Goal: Transaction & Acquisition: Book appointment/travel/reservation

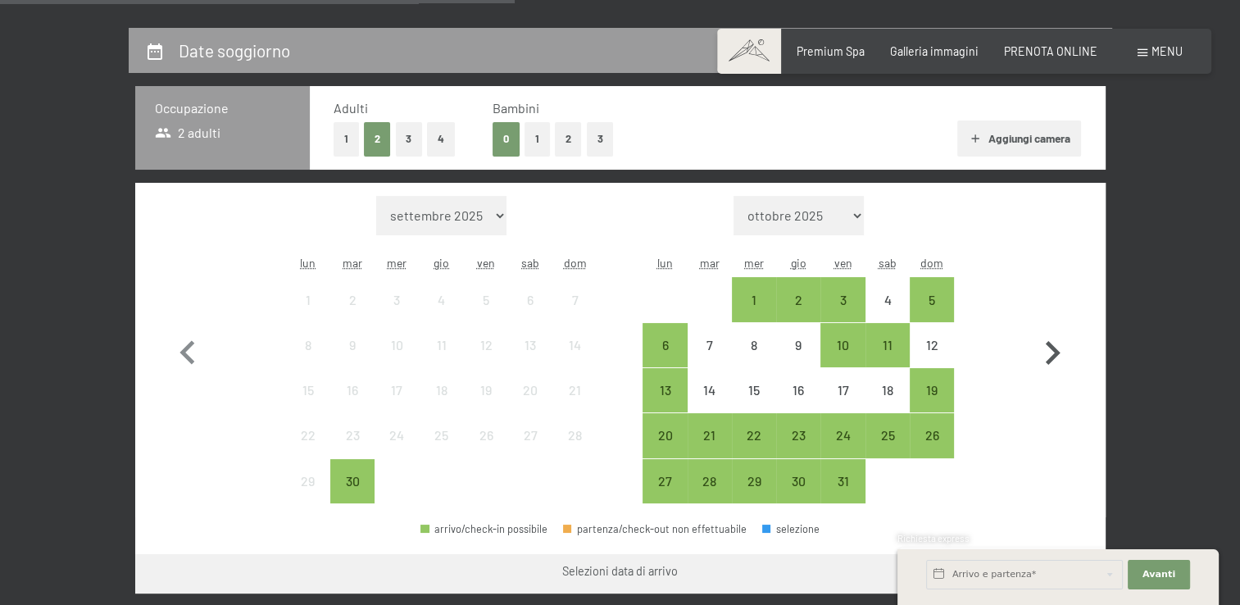
click at [1047, 356] on icon "button" at bounding box center [1052, 353] width 48 height 48
select select "[DATE]"
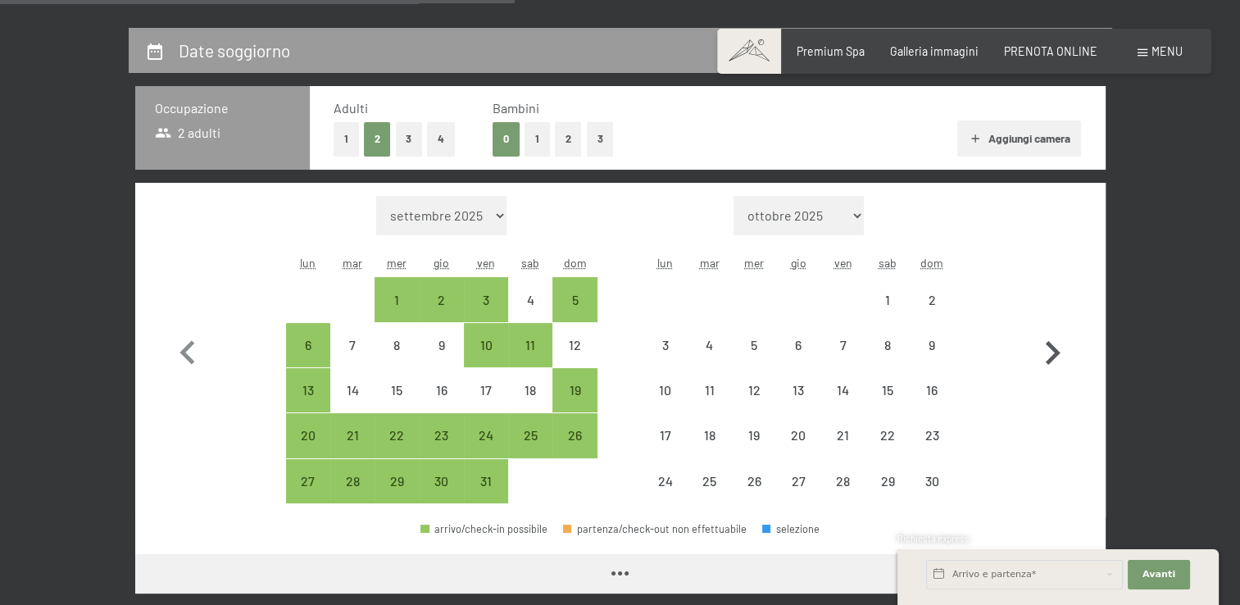
click at [1049, 356] on icon "button" at bounding box center [1052, 353] width 48 height 48
select select "[DATE]"
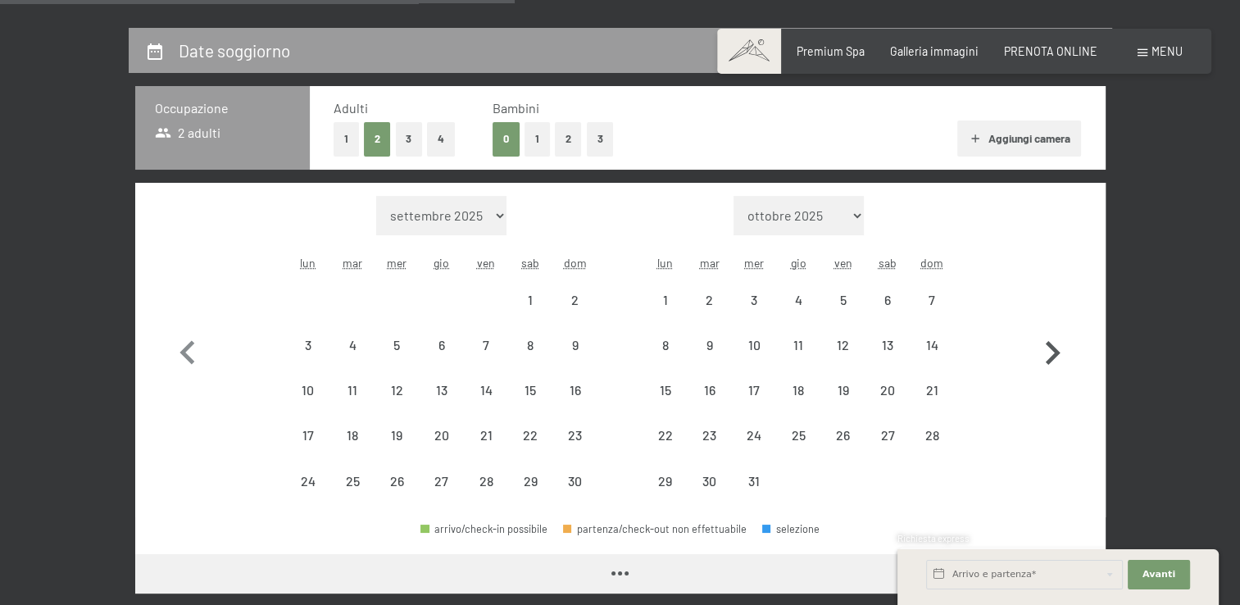
select select "[DATE]"
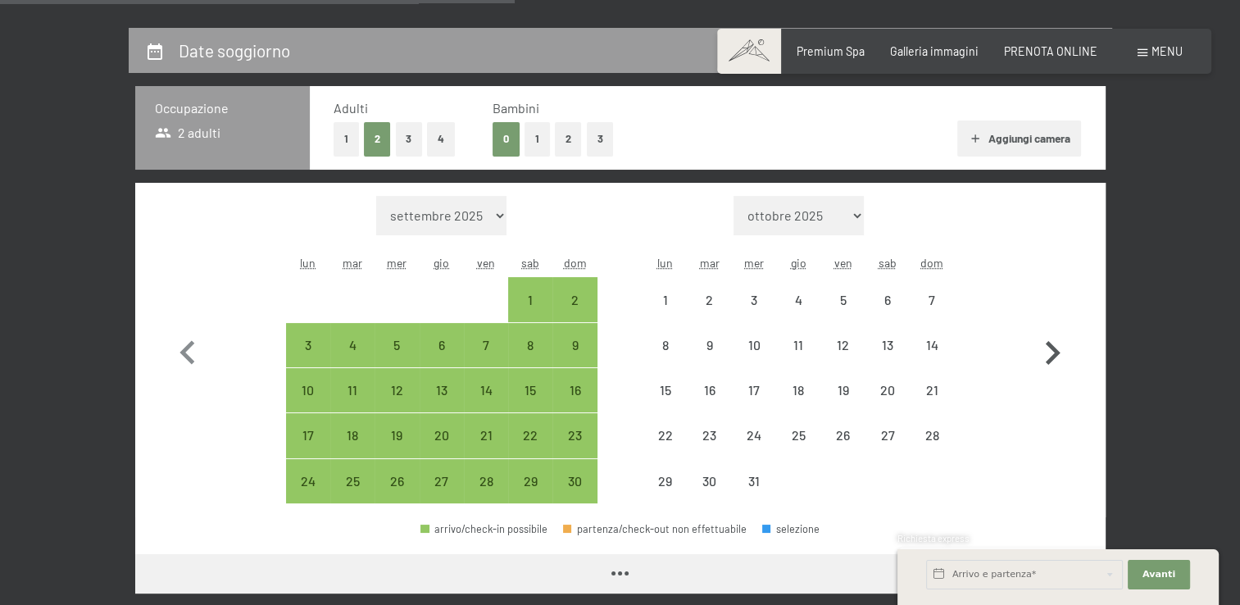
select select "[DATE]"
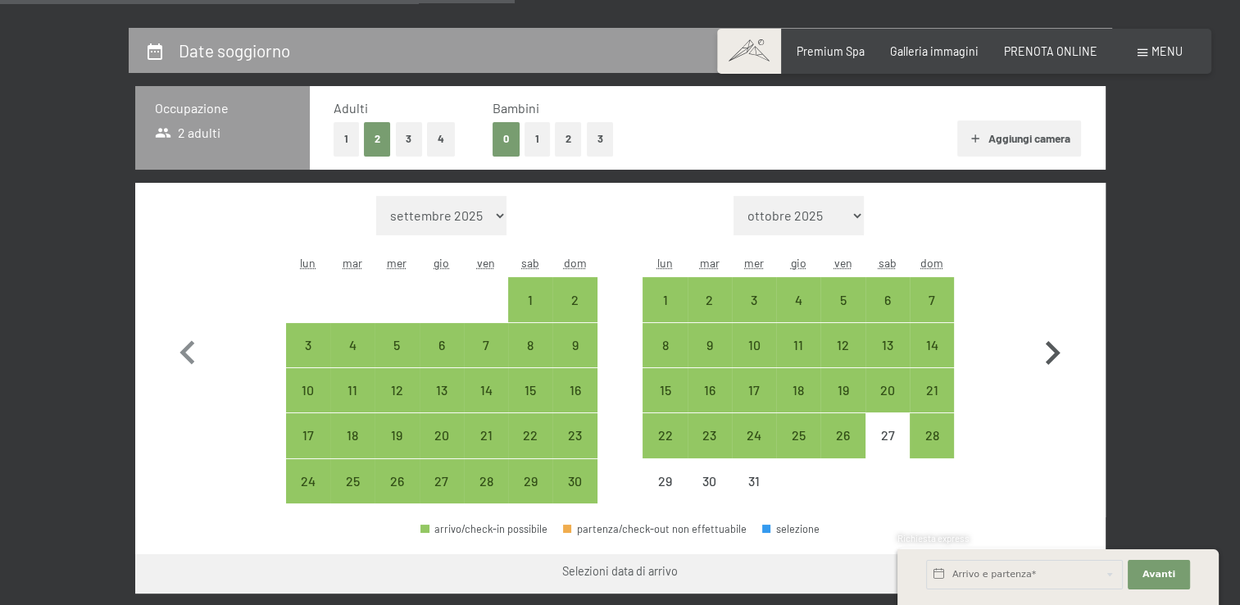
drag, startPoint x: 1049, startPoint y: 356, endPoint x: 1042, endPoint y: 441, distance: 85.5
click at [1042, 441] on button "button" at bounding box center [1052, 350] width 48 height 308
select select "[DATE]"
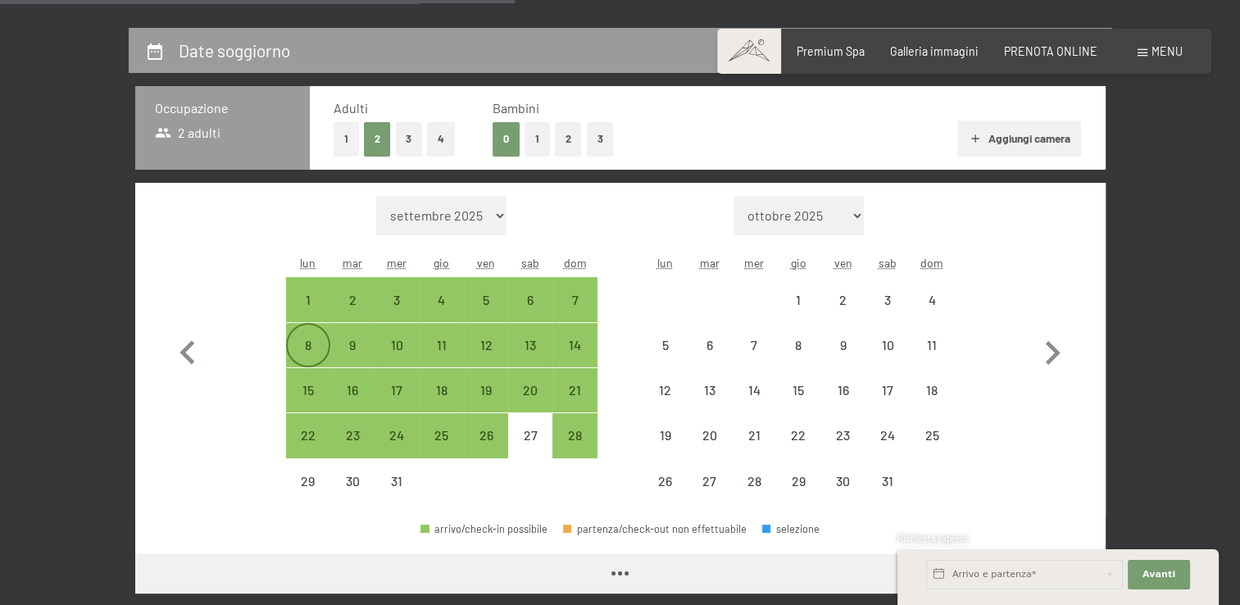
select select "[DATE]"
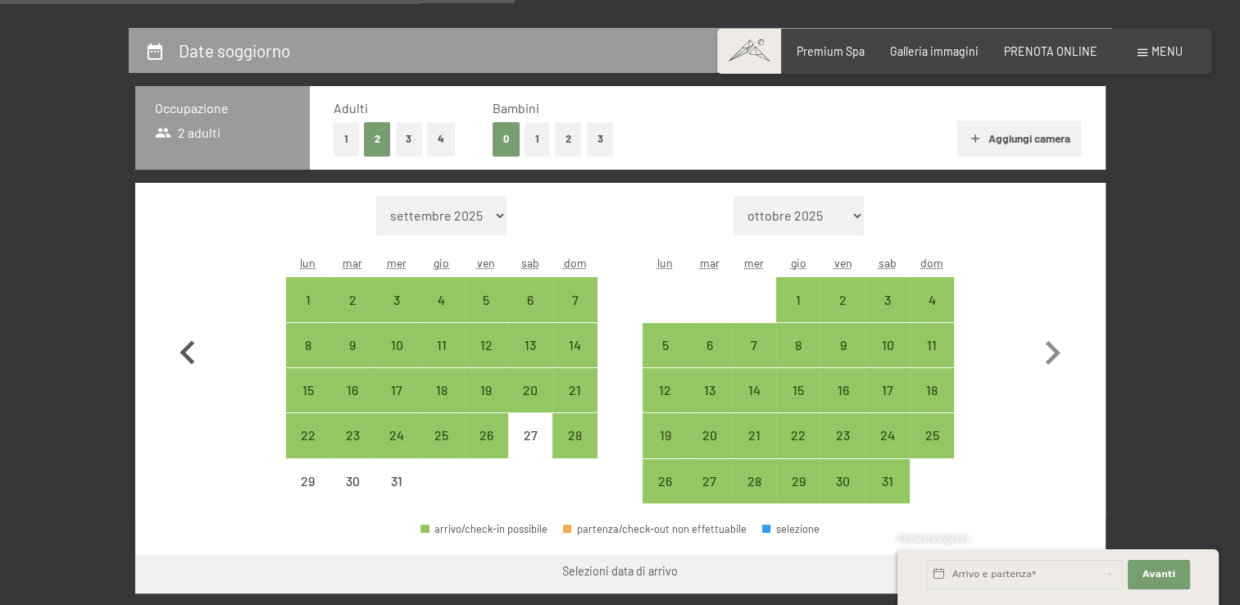
click at [191, 349] on icon "button" at bounding box center [188, 353] width 48 height 48
select select "[DATE]"
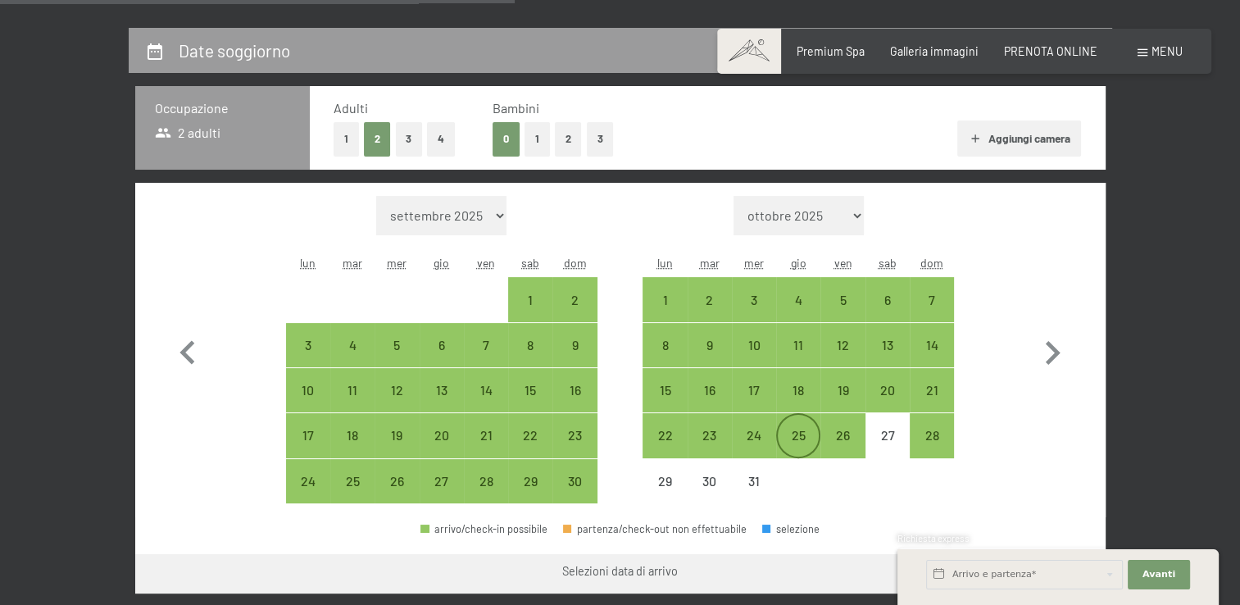
click at [794, 434] on div "25" at bounding box center [798, 448] width 41 height 41
select select "[DATE]"
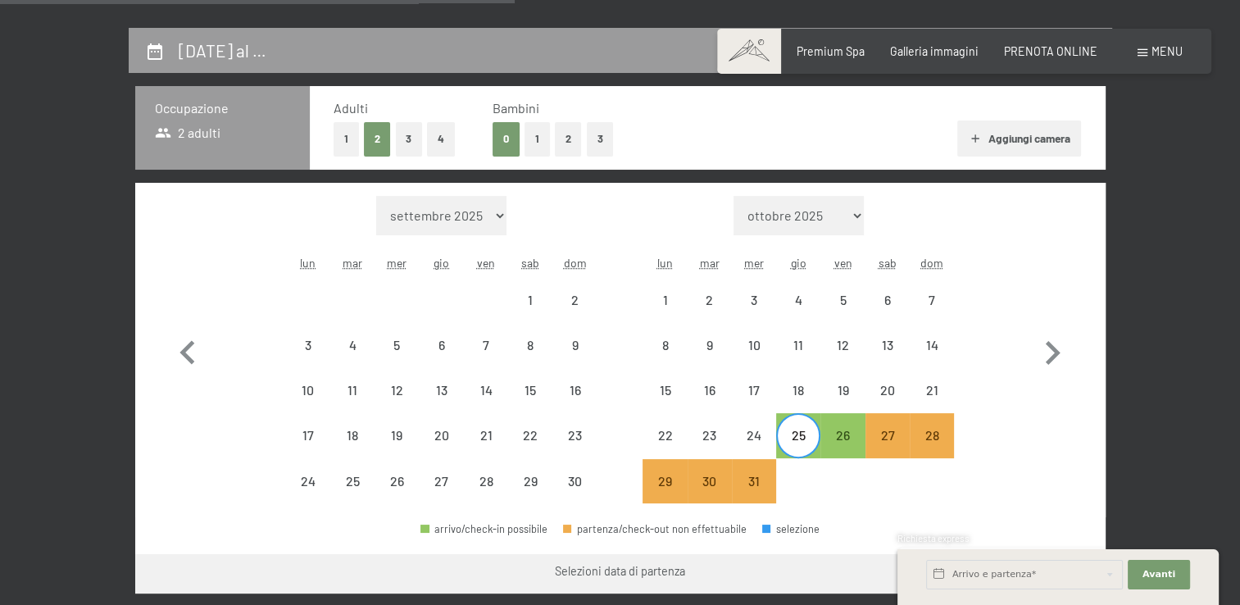
click at [794, 434] on div "25" at bounding box center [798, 448] width 41 height 41
select select "[DATE]"
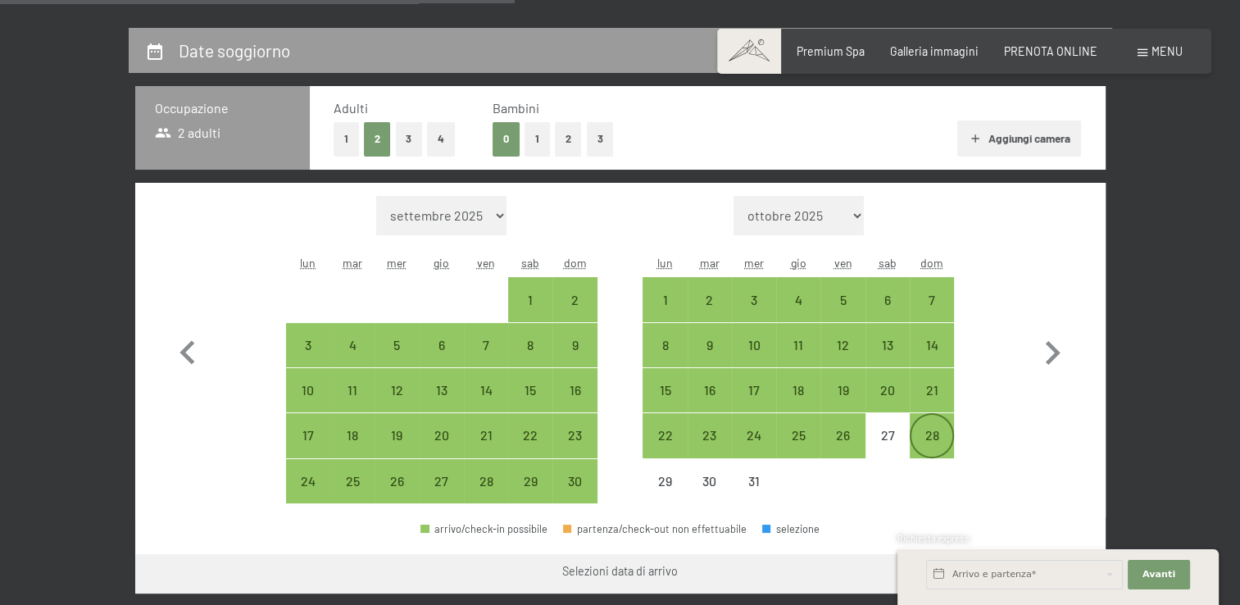
click at [940, 438] on div "28" at bounding box center [931, 448] width 41 height 41
select select "[DATE]"
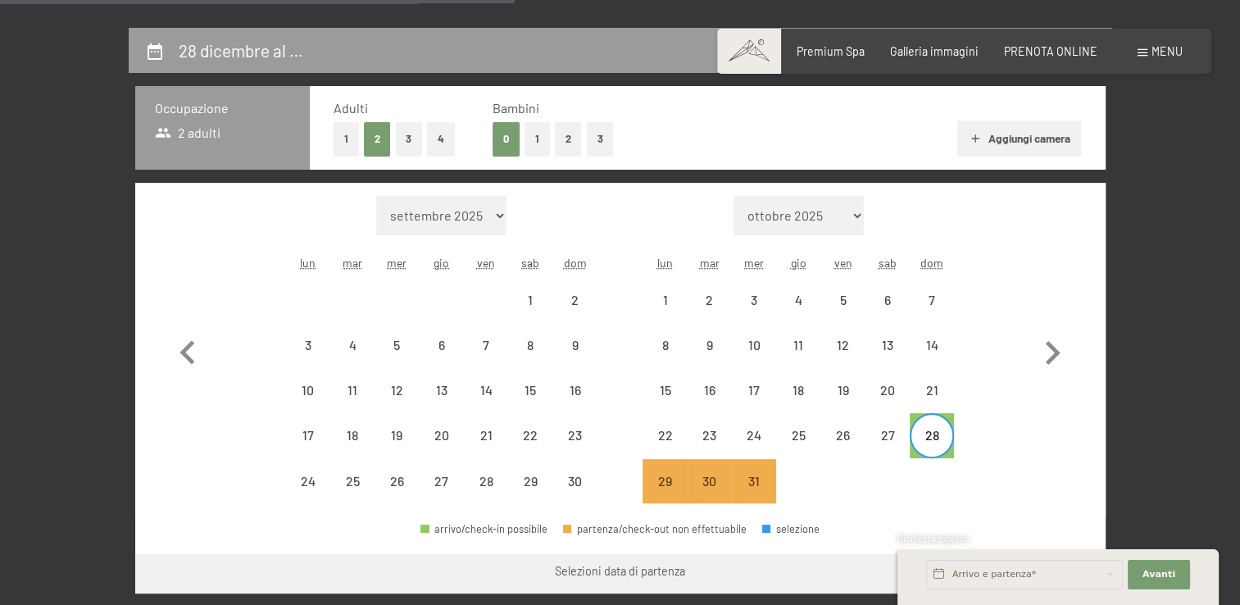
click at [574, 141] on button "2" at bounding box center [568, 139] width 27 height 34
select select "[DATE]"
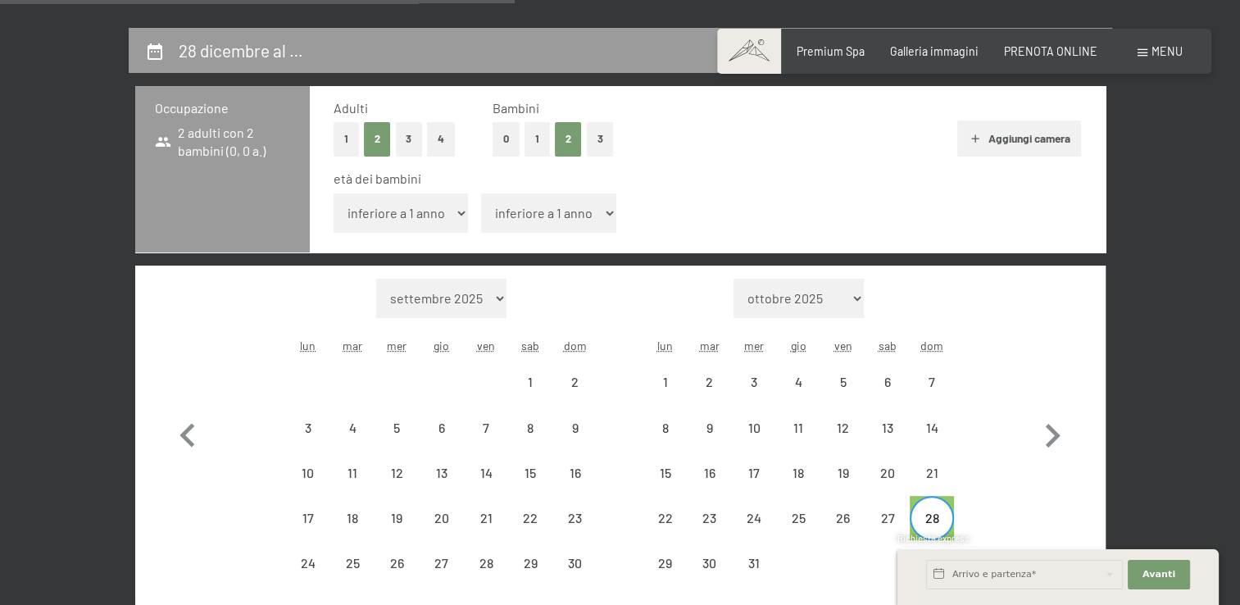
click at [459, 221] on select "inferiore a 1 anno 1 anno 2 anni 3 anni 4 anni 5 anni 6 anni 7 anni 8 anni 9 an…" at bounding box center [400, 212] width 135 height 39
select select "[DATE]"
select select "1"
click at [333, 193] on select "inferiore a 1 anno 1 anno 2 anni 3 anni 4 anni 5 anni 6 anni 7 anni 8 anni 9 an…" at bounding box center [400, 212] width 135 height 39
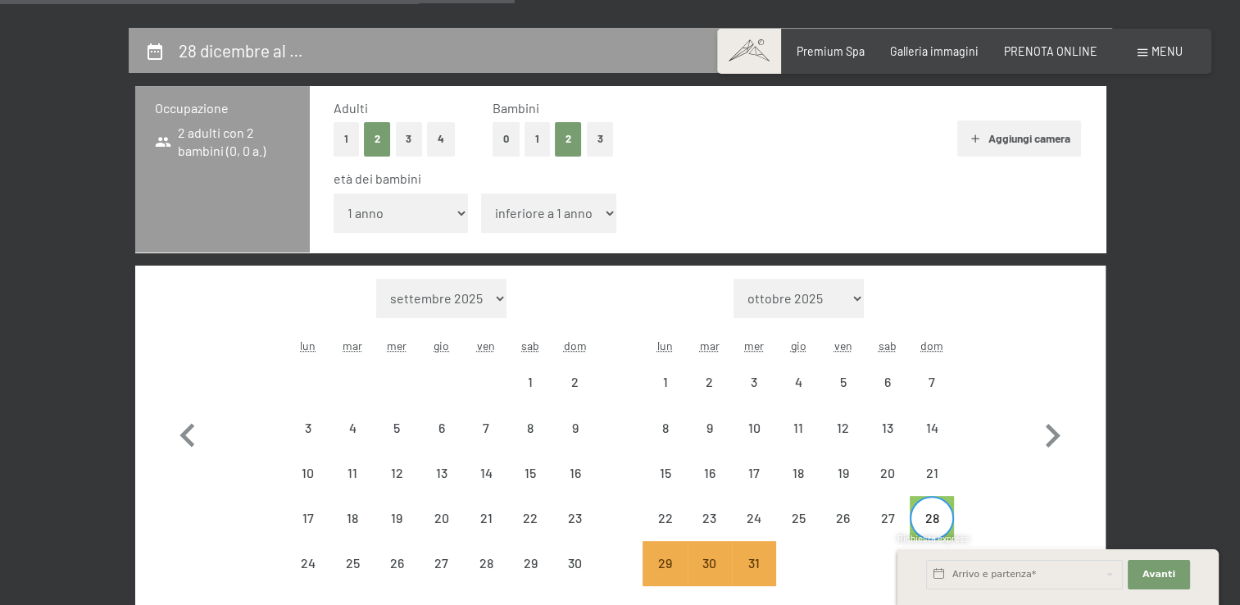
select select "[DATE]"
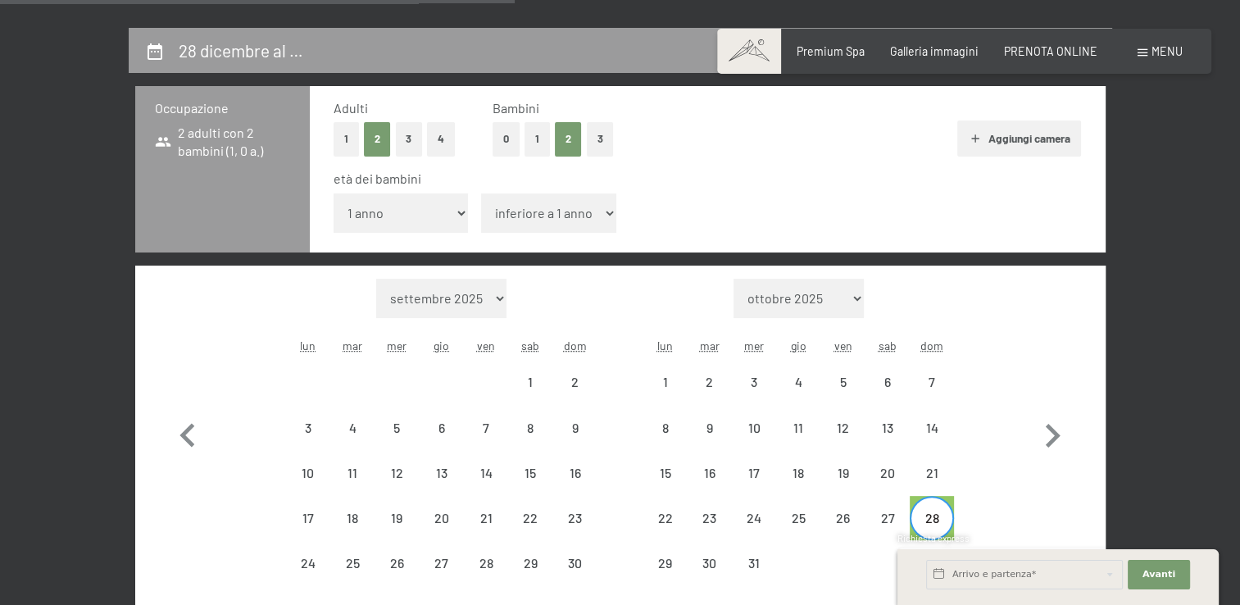
click at [555, 212] on select "inferiore a 1 anno 1 anno 2 anni 3 anni 4 anni 5 anni 6 anni 7 anni 8 anni 9 an…" at bounding box center [548, 212] width 135 height 39
select select "[DATE]"
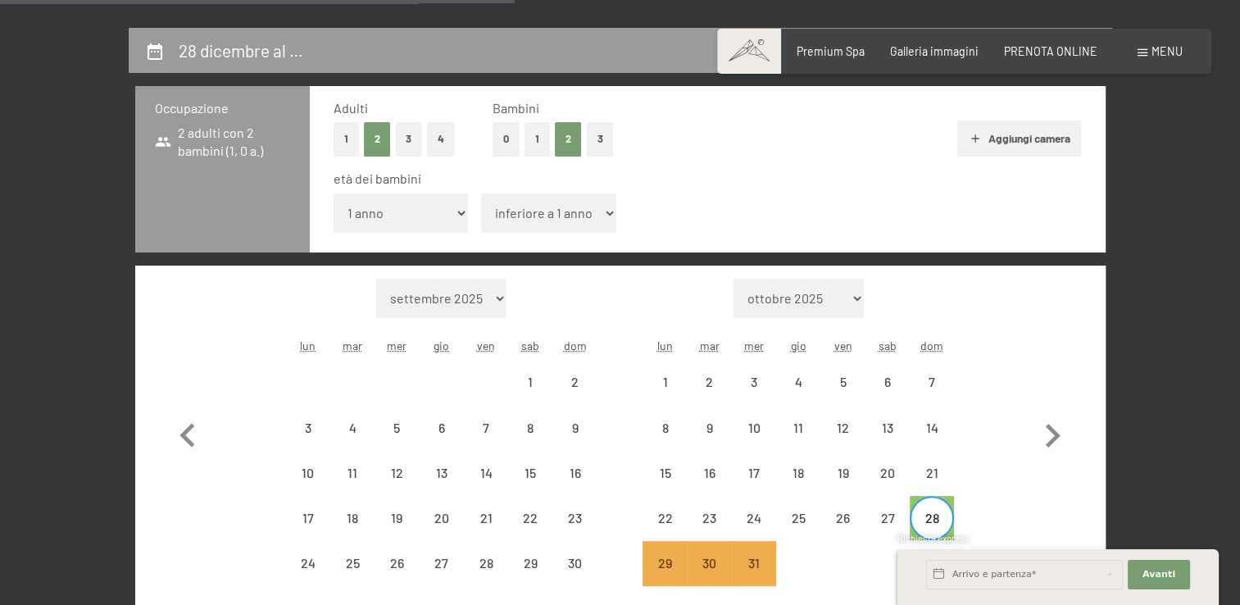
select select "6"
click at [481, 193] on select "inferiore a 1 anno 1 anno 2 anni 3 anni 4 anni 5 anni 6 anni 7 anni 8 anni 9 an…" at bounding box center [548, 212] width 135 height 39
select select "[DATE]"
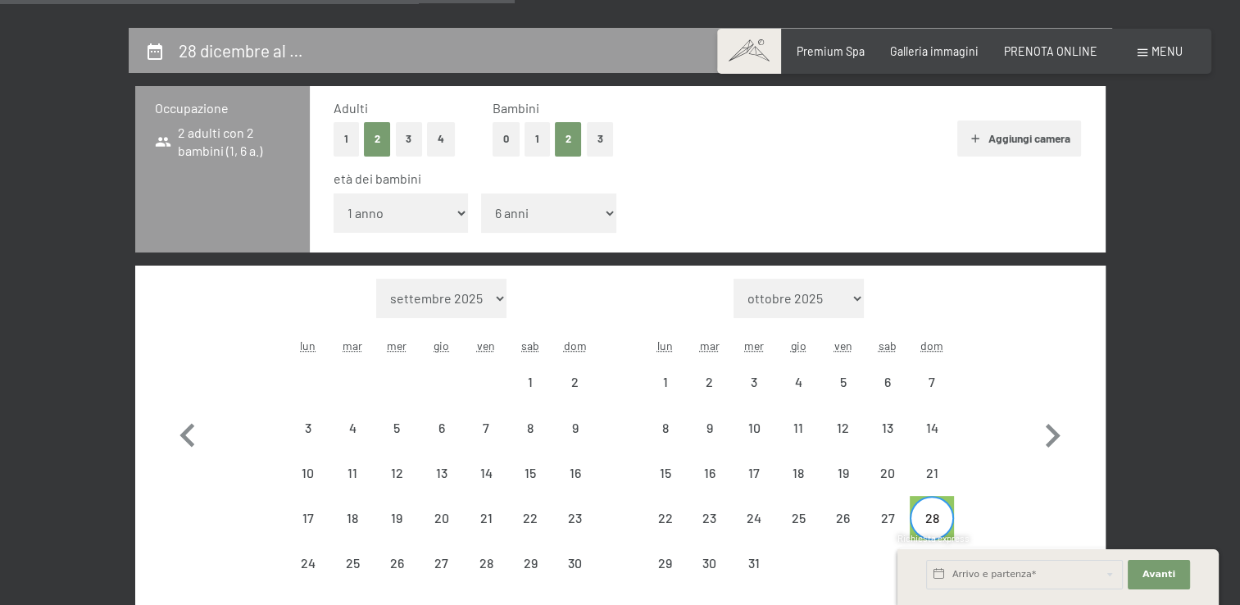
select select "[DATE]"
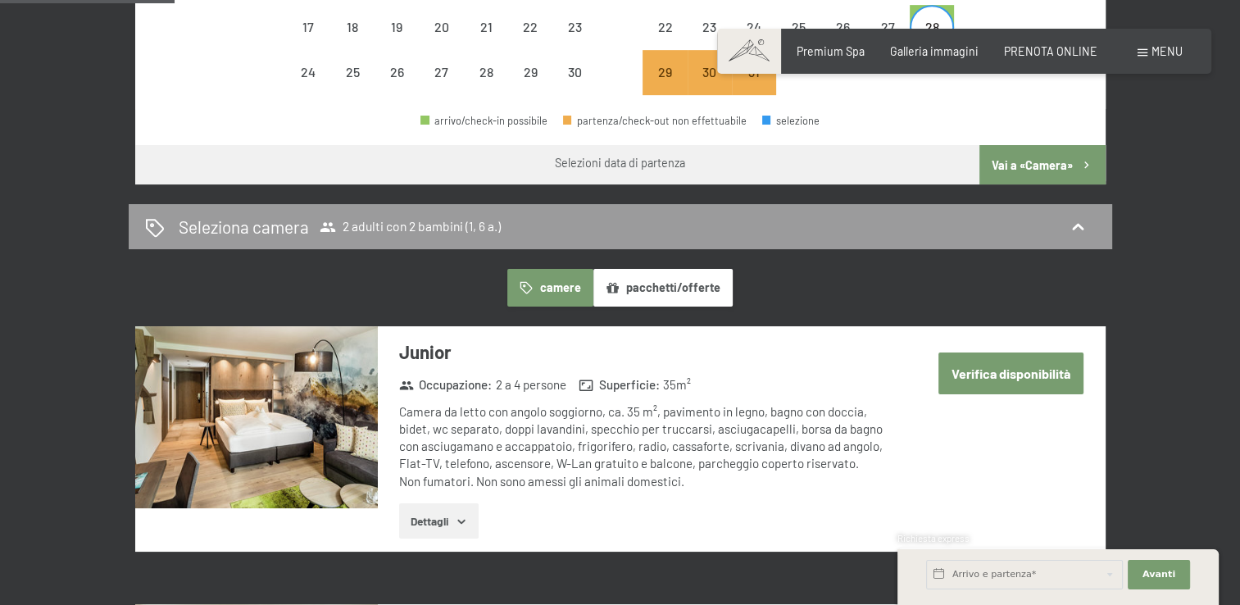
scroll to position [819, 0]
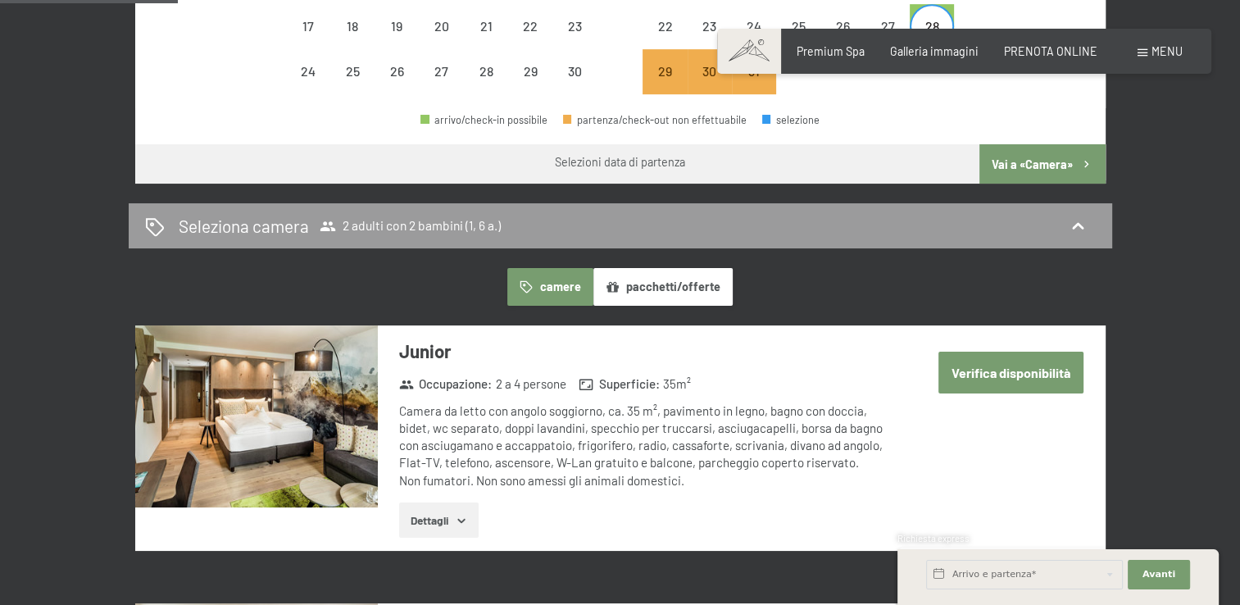
click at [1065, 163] on button "Vai a «Camera»" at bounding box center [1041, 163] width 125 height 39
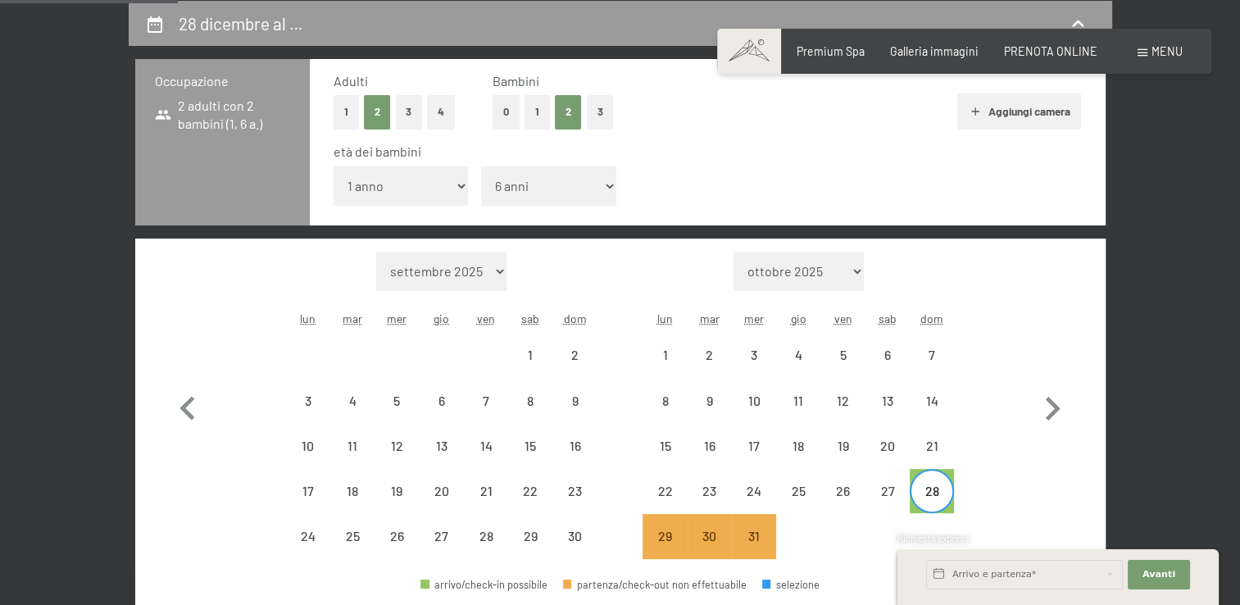
select select "[DATE]"
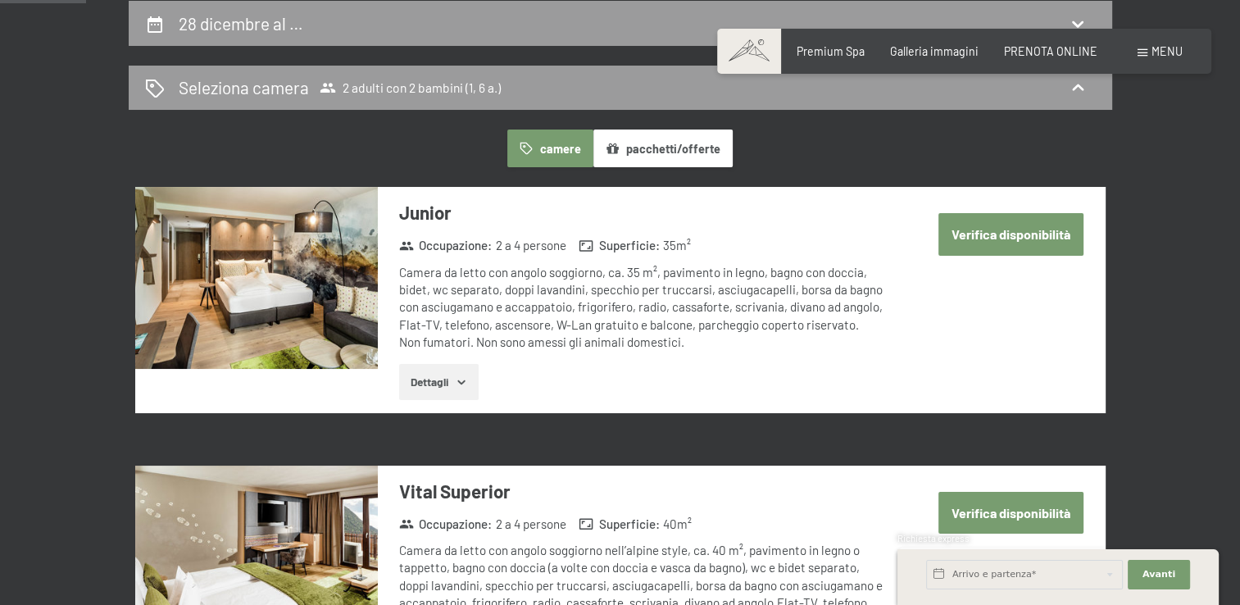
click at [1026, 243] on button "Verifica disponibilità" at bounding box center [1010, 234] width 145 height 42
select select "1"
select select "6"
select select "[DATE]"
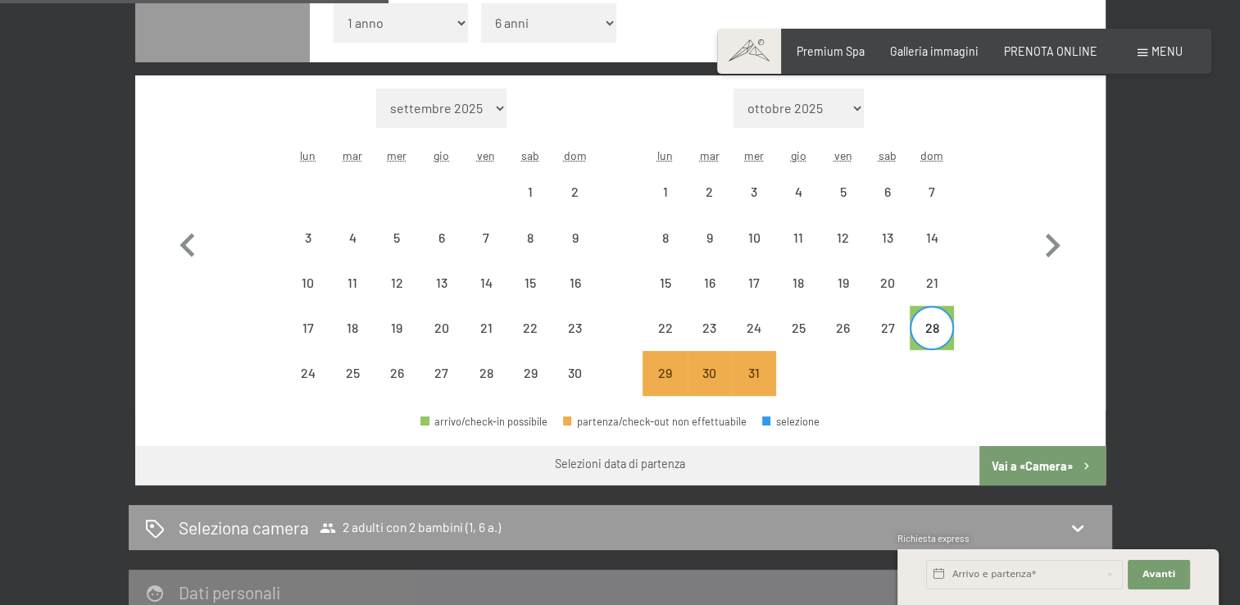
scroll to position [519, 0]
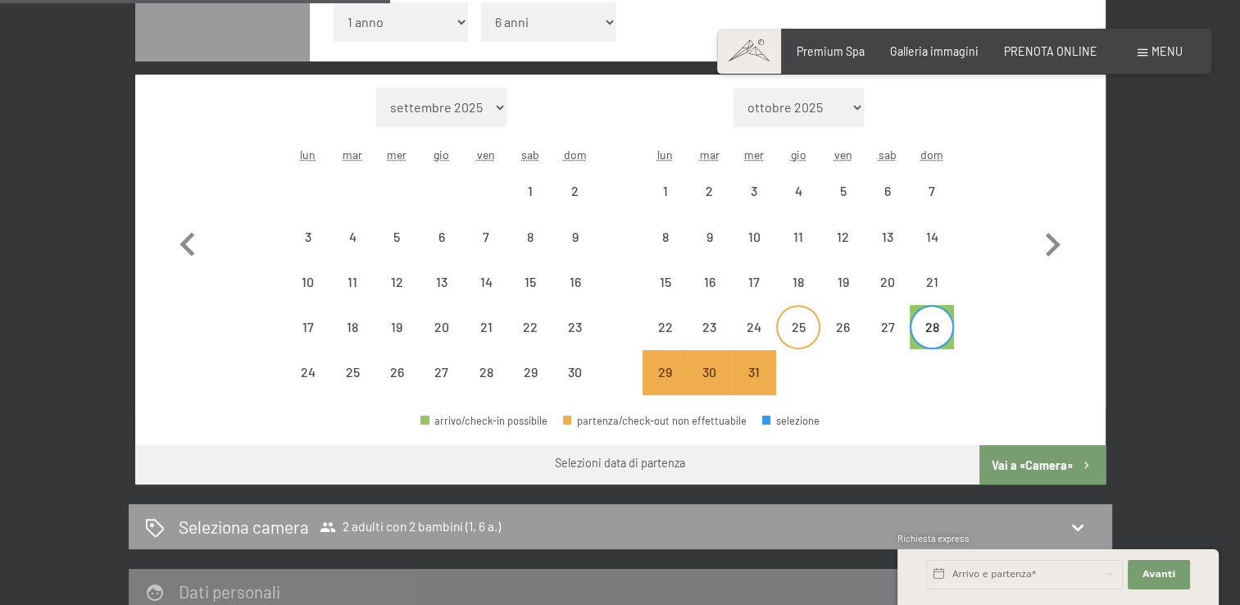
click at [807, 334] on div "25" at bounding box center [798, 340] width 41 height 41
select select "[DATE]"
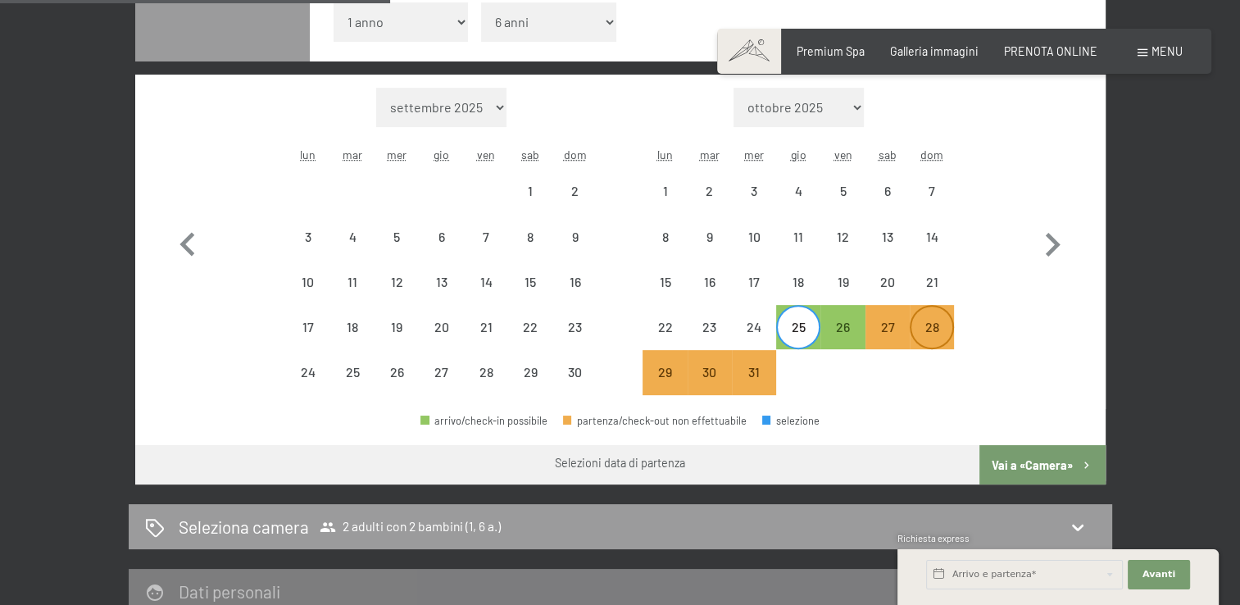
click at [941, 332] on div "28" at bounding box center [931, 340] width 41 height 41
select select "[DATE]"
